Goal: Task Accomplishment & Management: Manage account settings

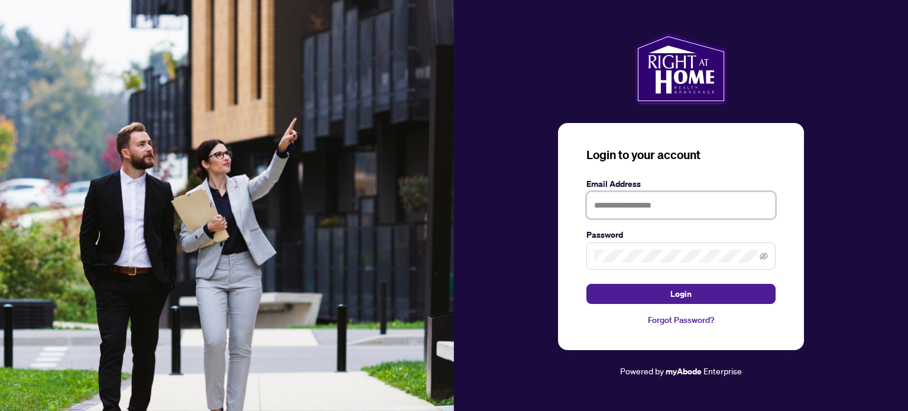
click at [641, 202] on input "text" at bounding box center [680, 205] width 189 height 27
type input "**********"
click at [586, 284] on button "Login" at bounding box center [680, 294] width 189 height 20
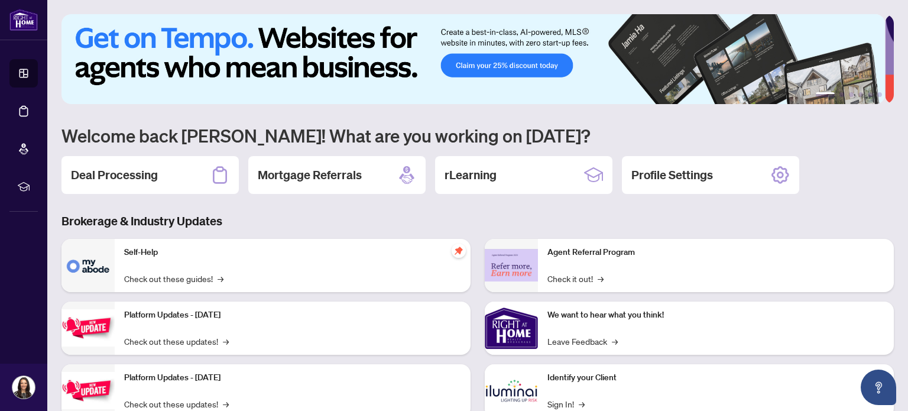
click at [138, 176] on h2 "Deal Processing" at bounding box center [114, 175] width 87 height 17
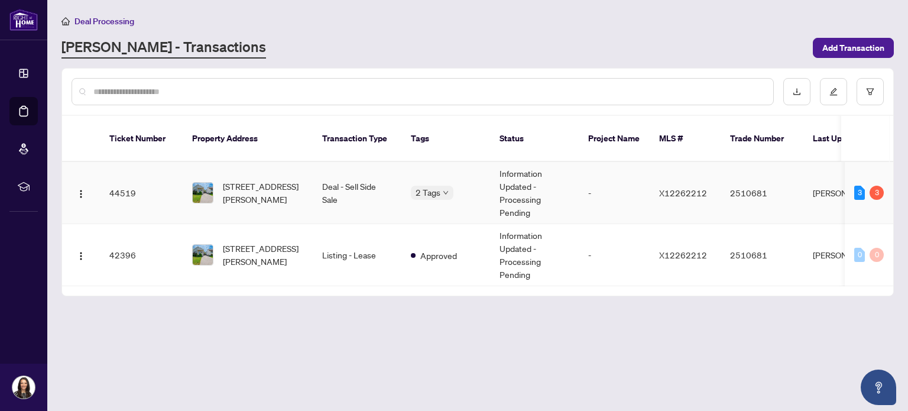
click at [411, 187] on div "Requires Additional Docs Submitted for Review" at bounding box center [411, 187] width 0 height 0
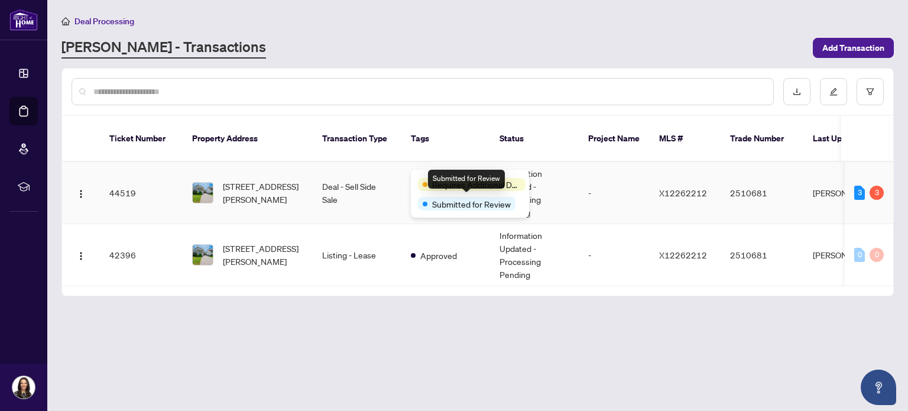
click at [449, 206] on span "Submitted for Review" at bounding box center [471, 203] width 79 height 13
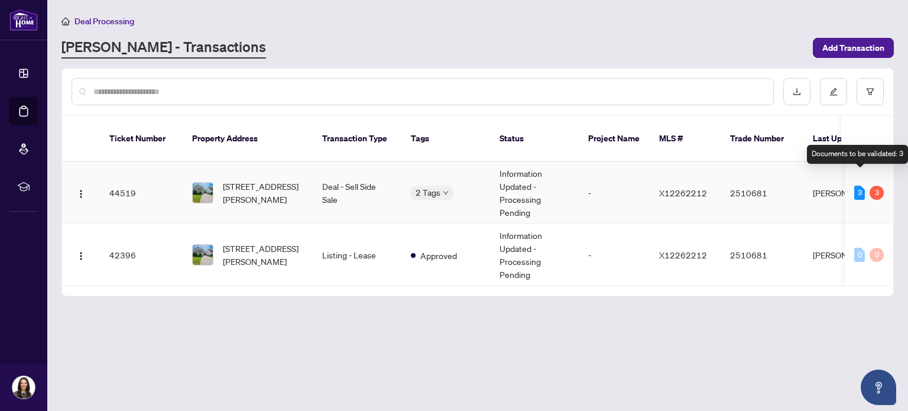
click at [856, 186] on div "3" at bounding box center [859, 193] width 11 height 14
click at [880, 186] on div "3" at bounding box center [877, 193] width 14 height 14
click at [822, 181] on td "[PERSON_NAME]" at bounding box center [847, 193] width 89 height 62
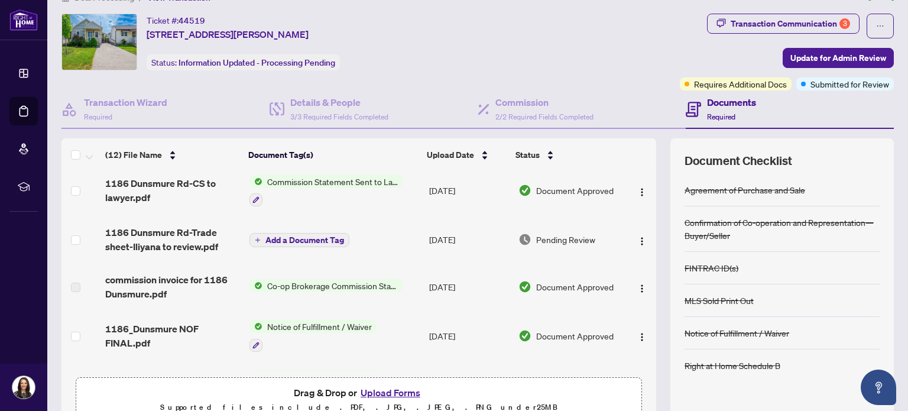
scroll to position [86, 0]
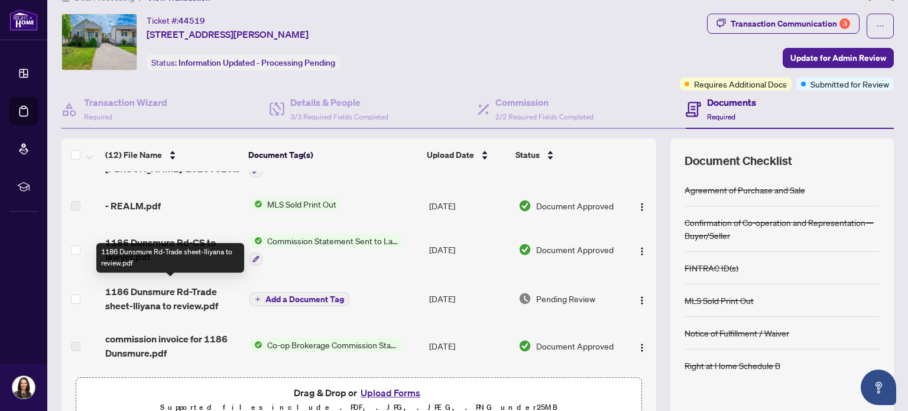
click at [177, 300] on span "1186 Dunsmure Rd-Trade sheet-Iliyana to review.pdf" at bounding box center [172, 298] width 134 height 28
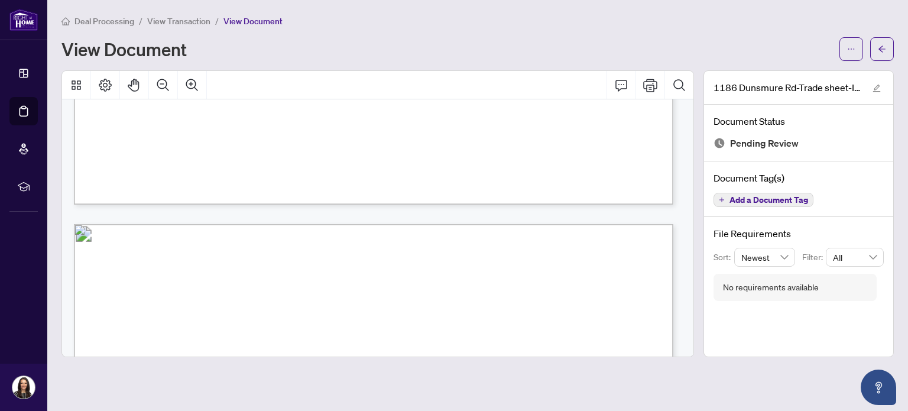
scroll to position [568, 0]
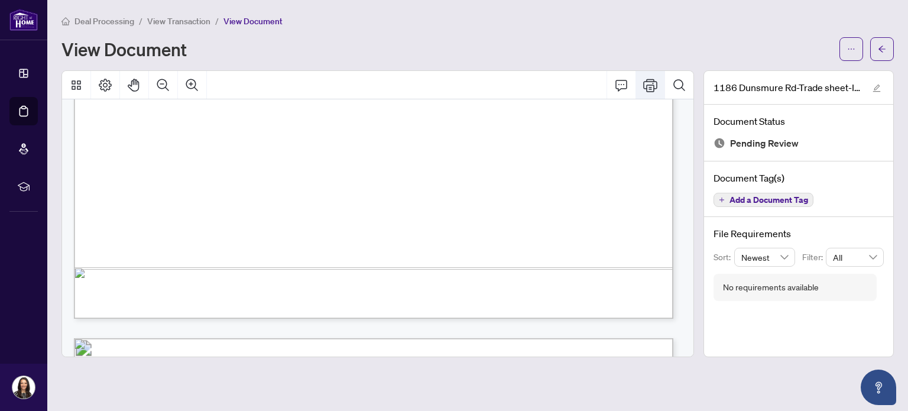
click at [646, 85] on icon "Print" at bounding box center [650, 85] width 14 height 14
